Goal: Check status

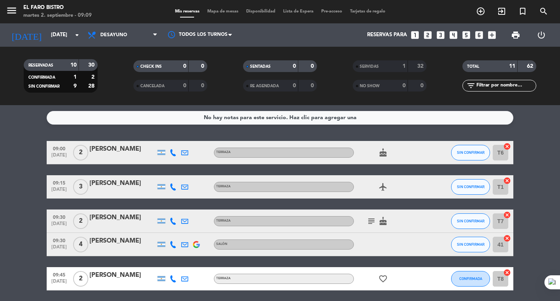
click at [423, 181] on div "airplanemode_active" at bounding box center [389, 186] width 70 height 23
click at [116, 36] on span "Desayuno" at bounding box center [113, 34] width 27 height 5
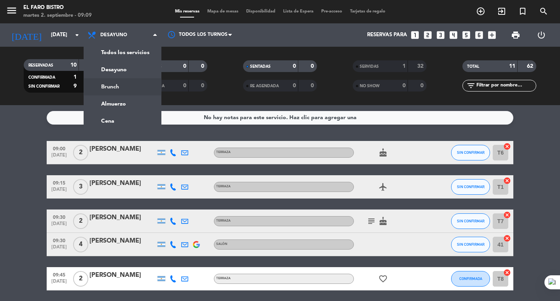
click at [121, 95] on div "menu El Faro Bistro [DATE] 2. septiembre - 09:09 Mis reservas Mapa de mesas Dis…" at bounding box center [280, 52] width 560 height 105
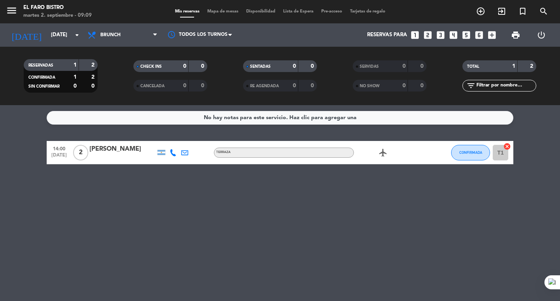
click at [116, 22] on div "menu El Faro Bistro [DATE] 2. septiembre - 09:09 Mis reservas Mapa de mesas Dis…" at bounding box center [280, 11] width 560 height 23
click at [122, 42] on span "Brunch" at bounding box center [123, 34] width 78 height 17
click at [118, 68] on div "menu El Faro Bistro [DATE] 2. septiembre - 09:09 Mis reservas Mapa de mesas Dis…" at bounding box center [280, 52] width 560 height 105
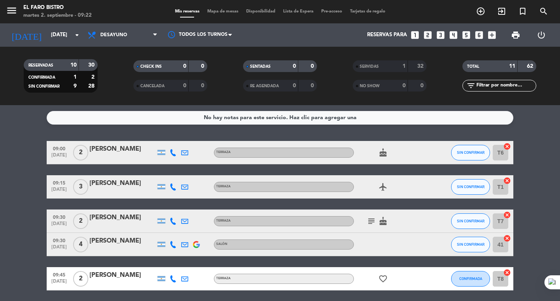
click at [384, 154] on icon "cake" at bounding box center [383, 152] width 9 height 9
click at [425, 154] on div at bounding box center [434, 152] width 21 height 23
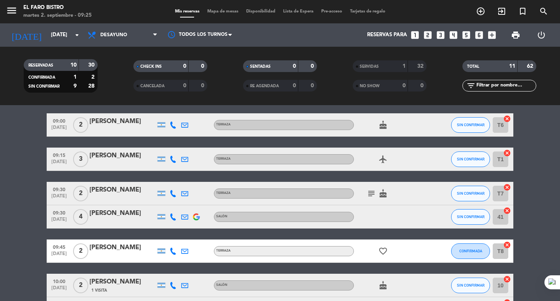
scroll to position [39, 0]
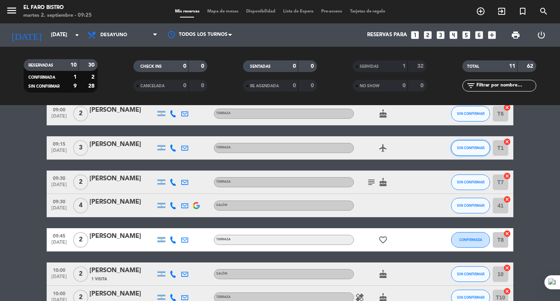
click at [473, 153] on button "SIN CONFIRMAR" at bounding box center [470, 148] width 39 height 16
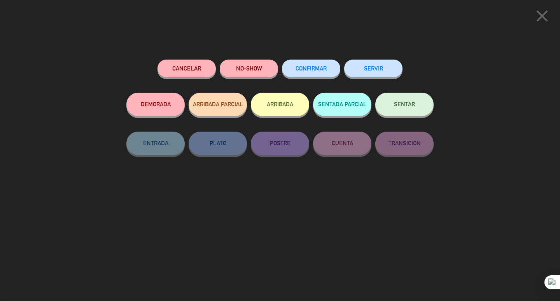
click at [538, 15] on icon "close" at bounding box center [542, 15] width 19 height 19
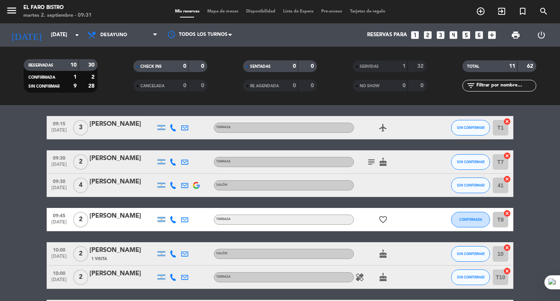
scroll to position [0, 0]
